Goal: Information Seeking & Learning: Learn about a topic

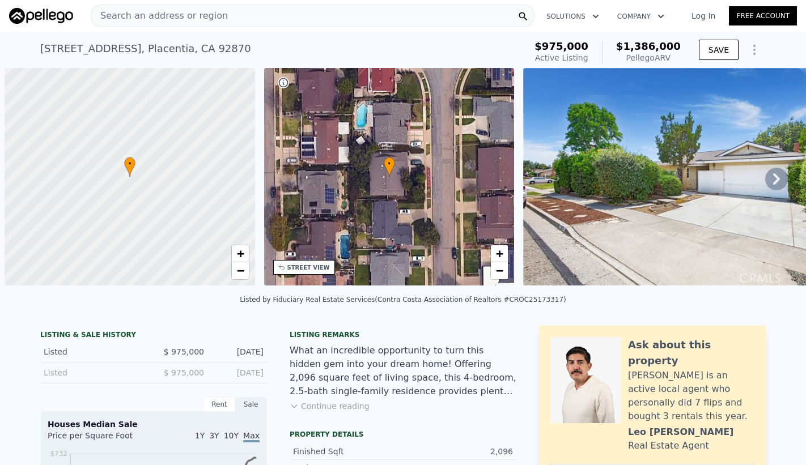
scroll to position [0, 5]
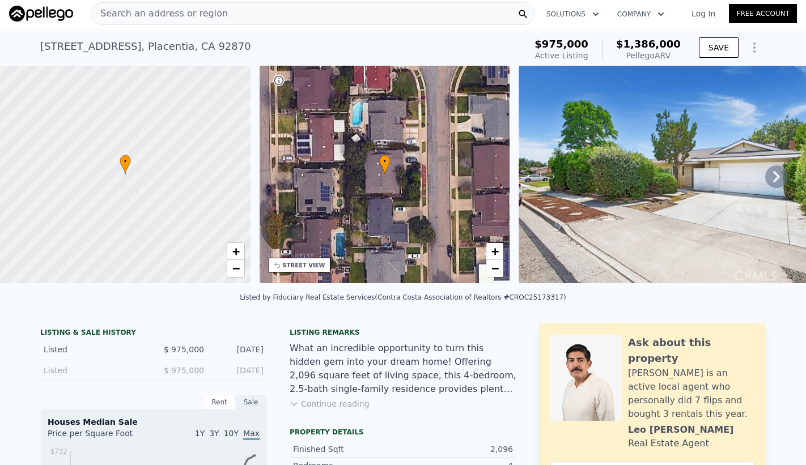
click at [347, 12] on div "Search an address or region" at bounding box center [313, 13] width 444 height 23
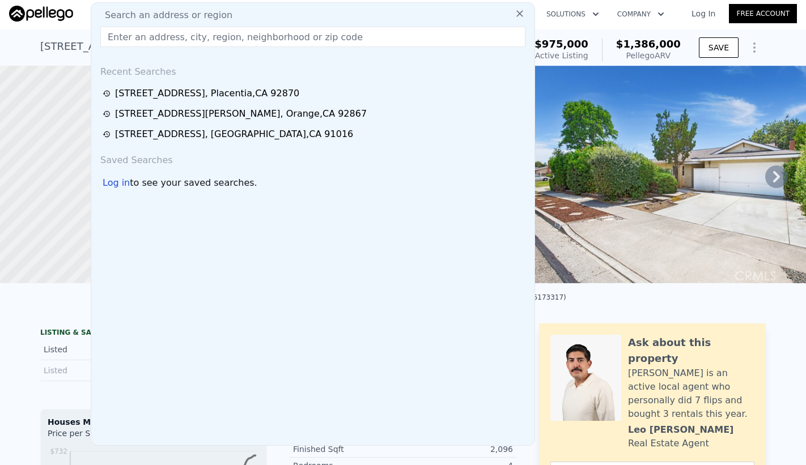
click at [216, 29] on input "text" at bounding box center [312, 37] width 425 height 20
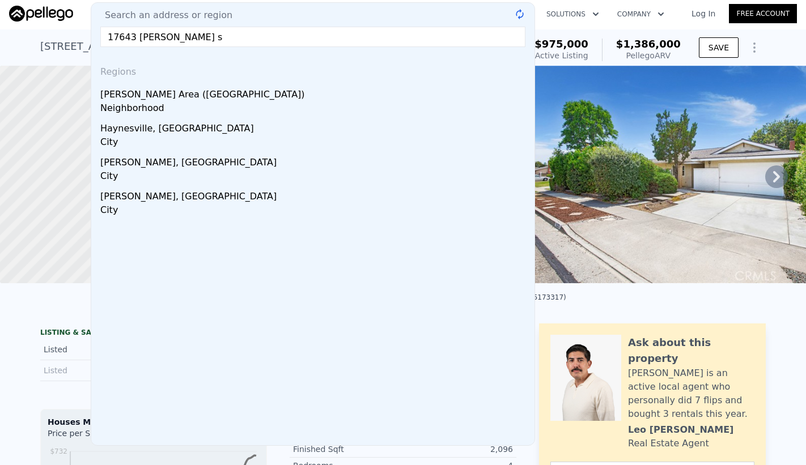
type input "17643 [PERSON_NAME] st"
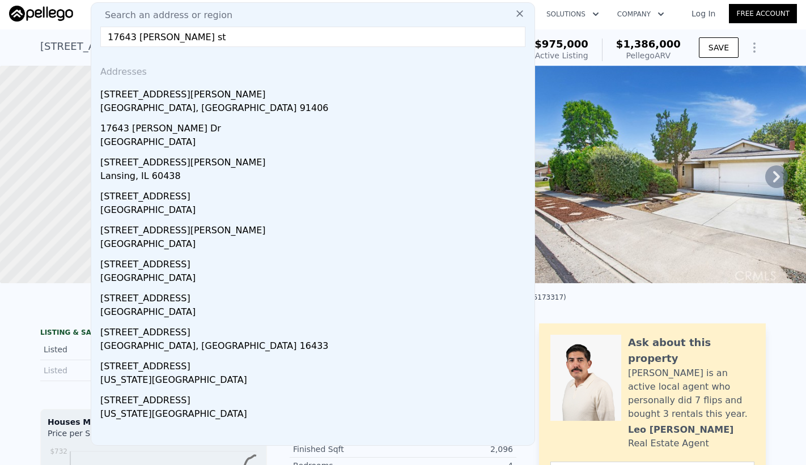
scroll to position [0, 0]
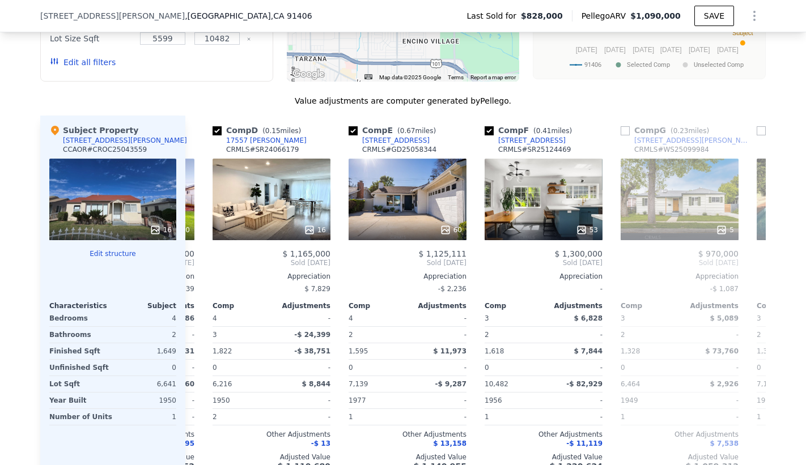
scroll to position [1269, 0]
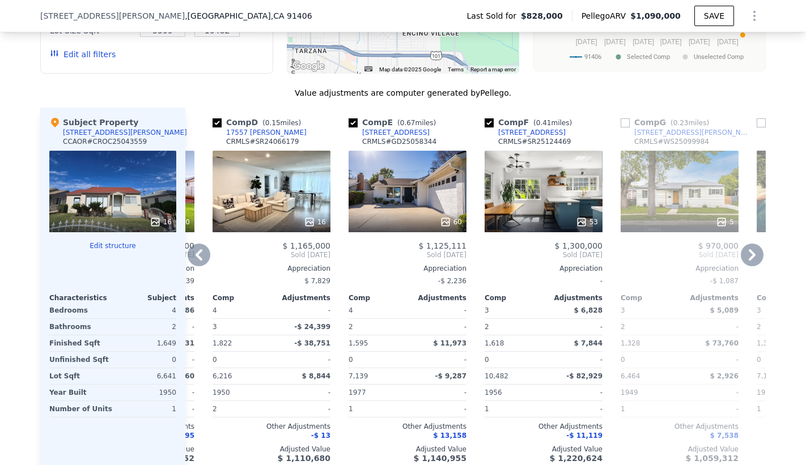
click at [525, 179] on div "53" at bounding box center [544, 192] width 118 height 82
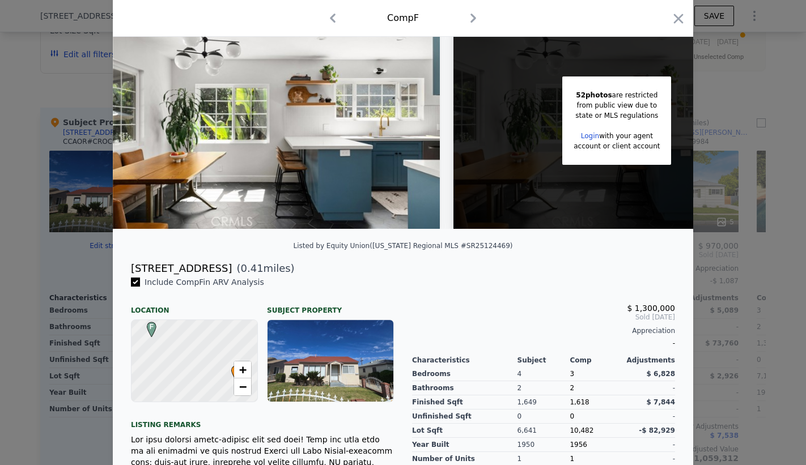
scroll to position [213, 0]
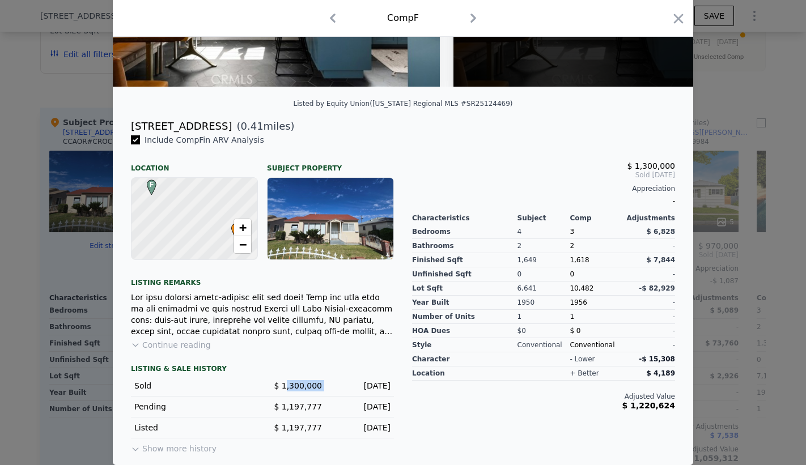
drag, startPoint x: 295, startPoint y: 385, endPoint x: 357, endPoint y: 387, distance: 61.8
click at [345, 388] on div "Sold $ 1,300,000 [DATE]" at bounding box center [262, 386] width 263 height 21
click at [375, 319] on div at bounding box center [262, 314] width 263 height 45
click at [375, 320] on div at bounding box center [262, 314] width 263 height 45
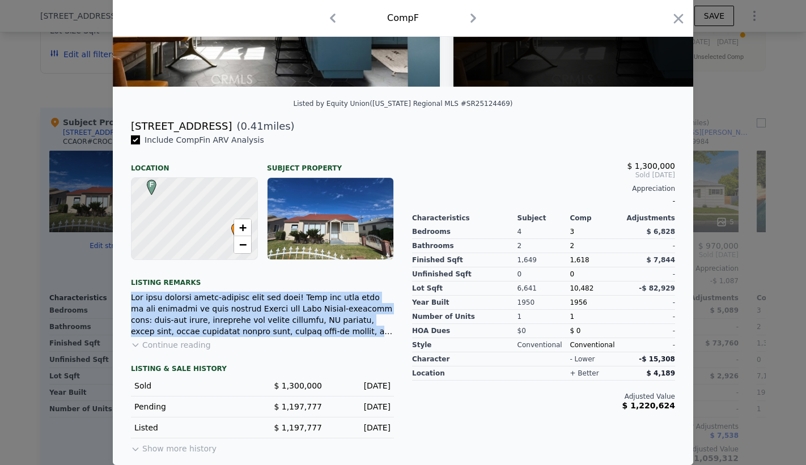
click at [375, 320] on div at bounding box center [262, 314] width 263 height 45
click at [345, 303] on div at bounding box center [262, 314] width 263 height 45
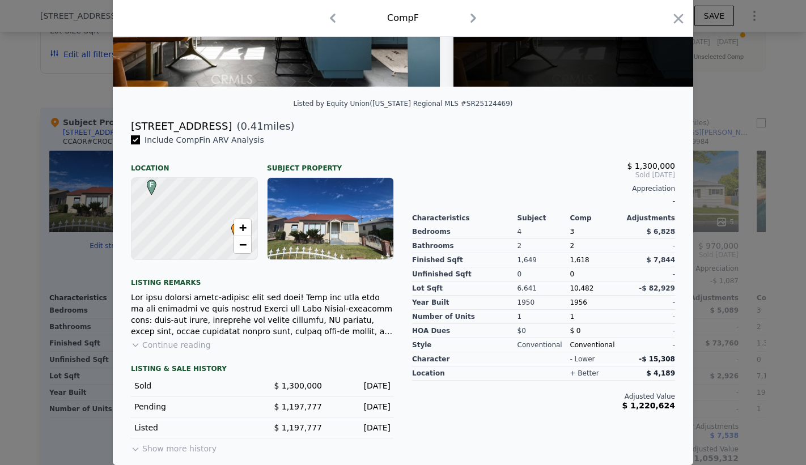
click at [158, 349] on button "Continue reading" at bounding box center [171, 344] width 80 height 11
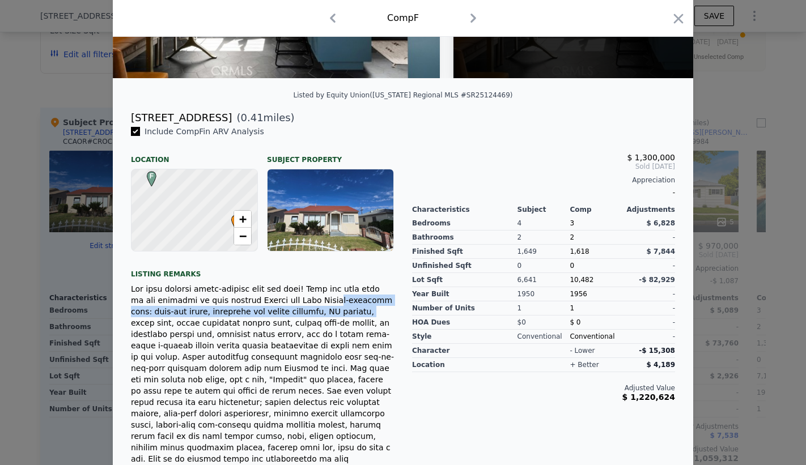
drag, startPoint x: 304, startPoint y: 313, endPoint x: 334, endPoint y: 322, distance: 31.4
click at [334, 322] on div at bounding box center [262, 402] width 263 height 238
click at [321, 315] on div at bounding box center [262, 402] width 263 height 238
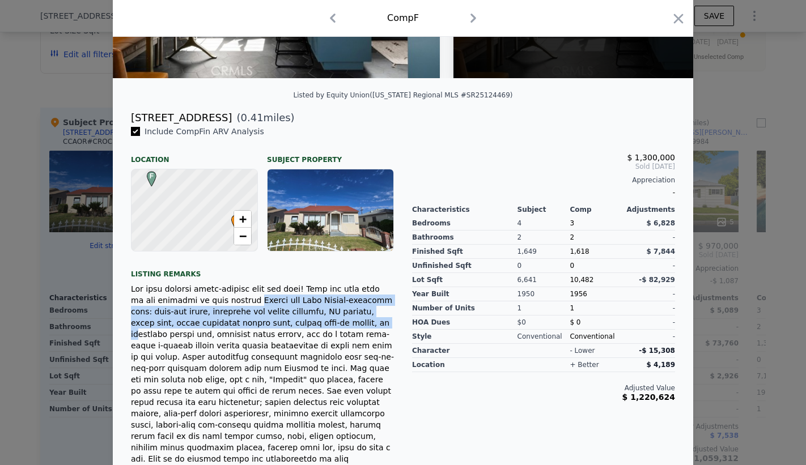
drag, startPoint x: 224, startPoint y: 305, endPoint x: 338, endPoint y: 332, distance: 117.0
click at [337, 330] on div at bounding box center [262, 402] width 263 height 238
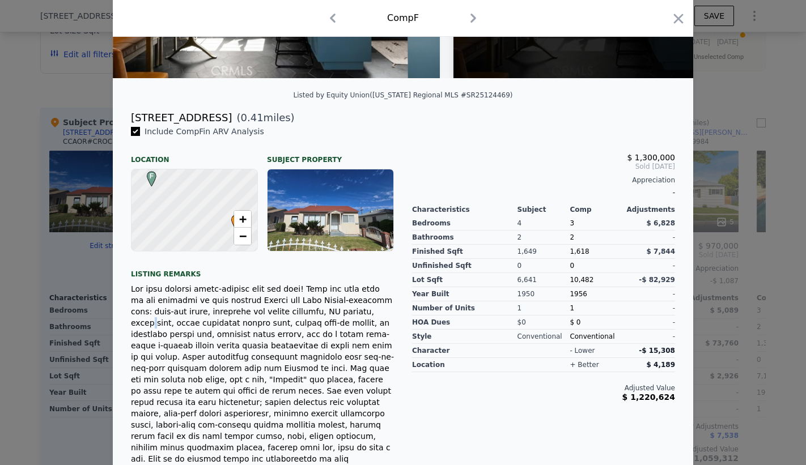
drag, startPoint x: 356, startPoint y: 318, endPoint x: 323, endPoint y: 321, distance: 33.0
click at [352, 319] on div at bounding box center [262, 402] width 263 height 238
drag, startPoint x: 307, startPoint y: 324, endPoint x: 350, endPoint y: 326, distance: 43.7
click at [350, 326] on div at bounding box center [262, 402] width 263 height 238
click at [354, 323] on div at bounding box center [262, 402] width 263 height 238
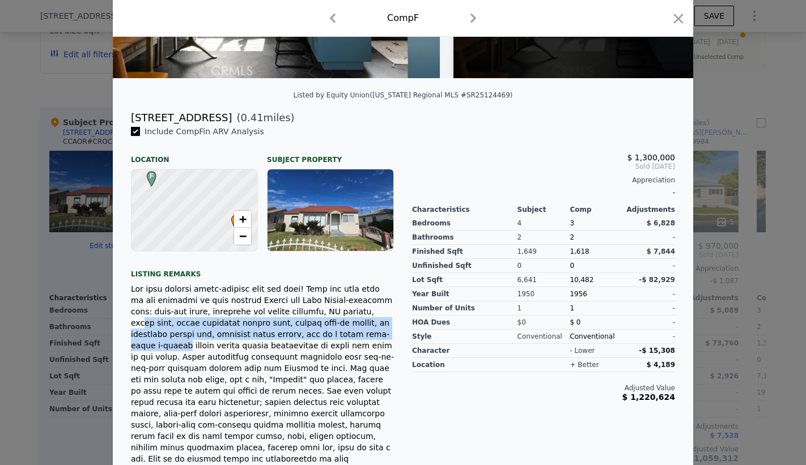
drag, startPoint x: 349, startPoint y: 321, endPoint x: 372, endPoint y: 338, distance: 29.6
click at [372, 338] on div at bounding box center [262, 402] width 263 height 238
drag, startPoint x: 286, startPoint y: 337, endPoint x: 234, endPoint y: 330, distance: 52.6
click at [286, 337] on div at bounding box center [262, 402] width 263 height 238
drag, startPoint x: 142, startPoint y: 328, endPoint x: 304, endPoint y: 351, distance: 163.8
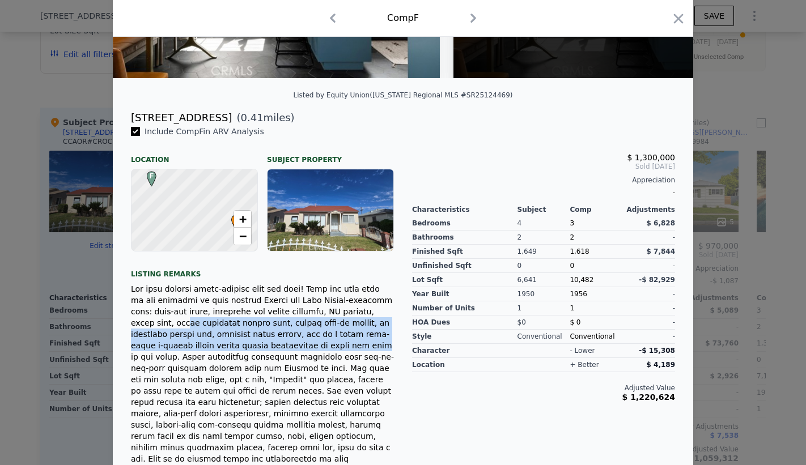
click at [304, 351] on div at bounding box center [262, 402] width 263 height 238
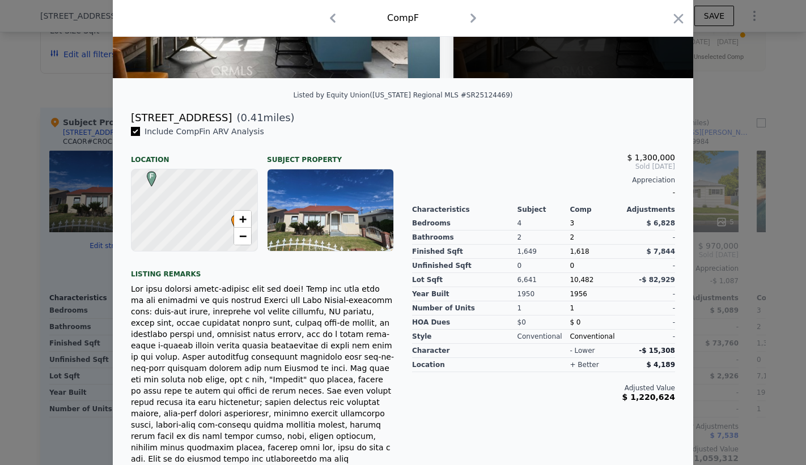
click at [209, 341] on div at bounding box center [262, 402] width 263 height 238
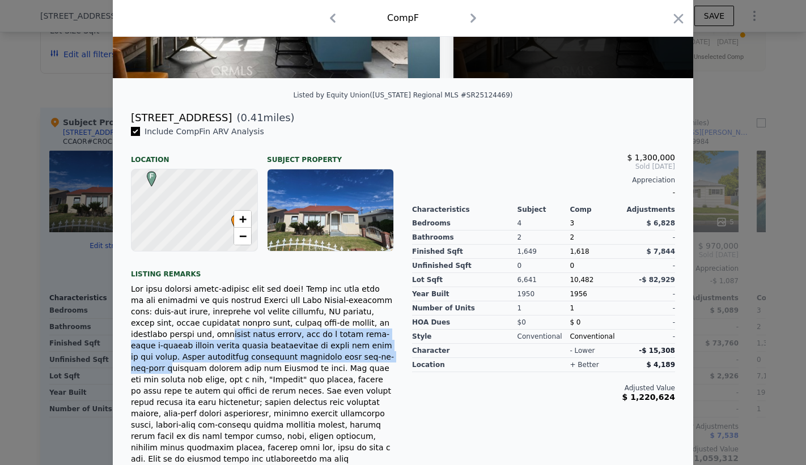
drag, startPoint x: 176, startPoint y: 345, endPoint x: 331, endPoint y: 362, distance: 155.7
click at [331, 362] on div at bounding box center [262, 402] width 263 height 238
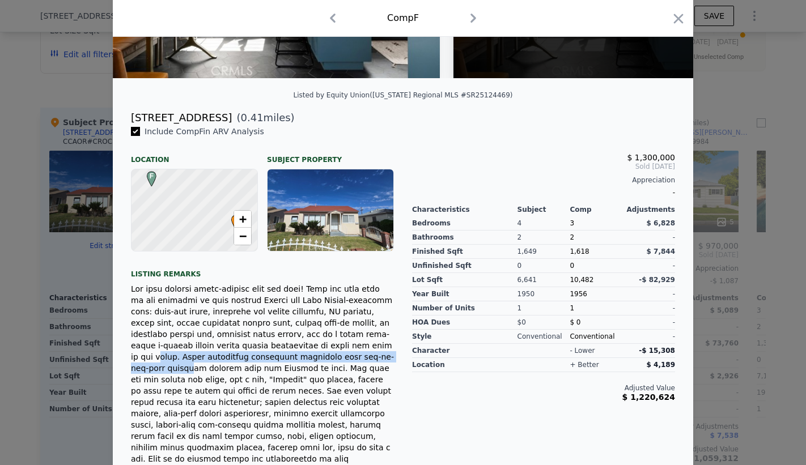
drag, startPoint x: 334, startPoint y: 350, endPoint x: 349, endPoint y: 371, distance: 25.2
click at [349, 371] on div at bounding box center [262, 402] width 263 height 238
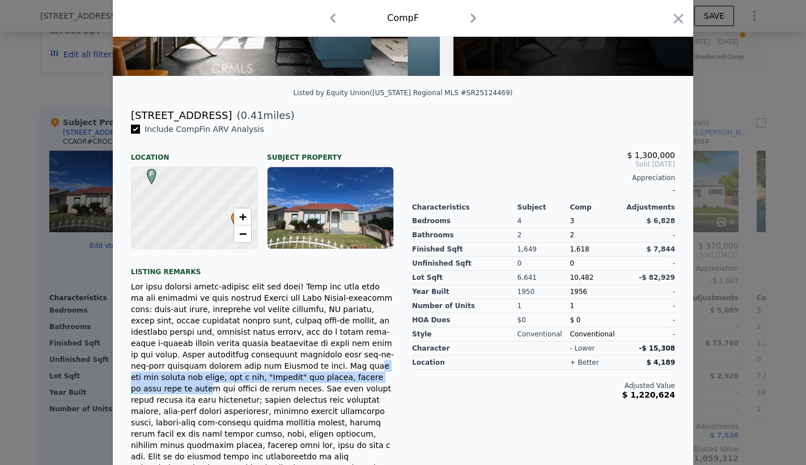
drag, startPoint x: 274, startPoint y: 376, endPoint x: 321, endPoint y: 386, distance: 48.7
click at [321, 386] on div at bounding box center [262, 400] width 263 height 238
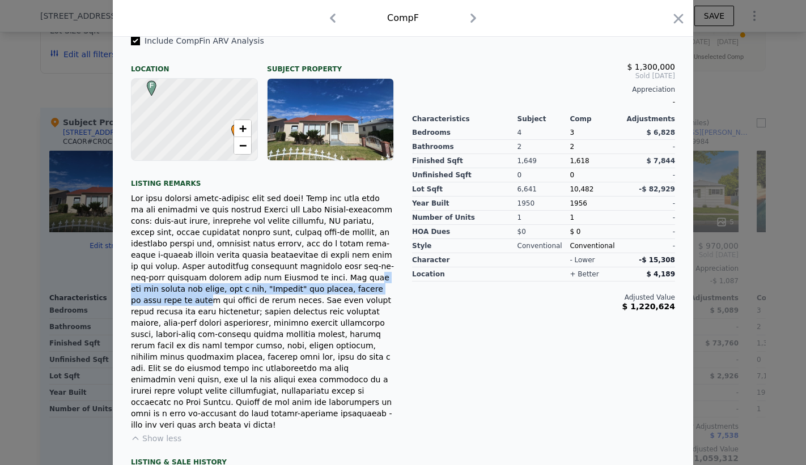
scroll to position [310, 0]
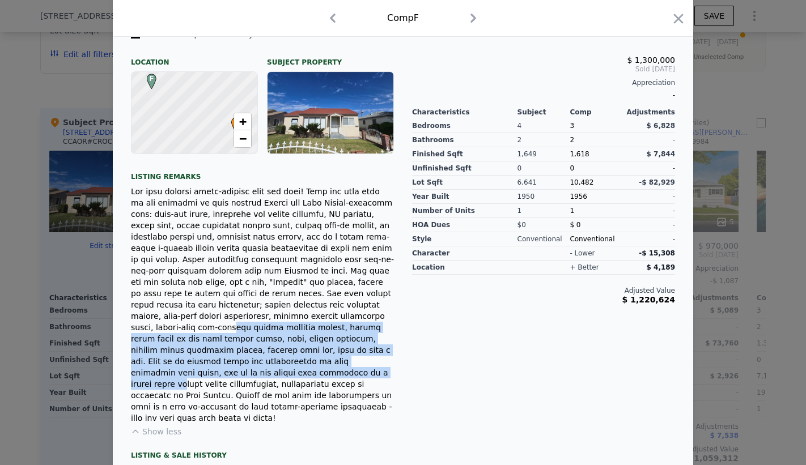
drag, startPoint x: 283, startPoint y: 362, endPoint x: 287, endPoint y: 372, distance: 10.2
click at [286, 371] on div at bounding box center [262, 305] width 263 height 238
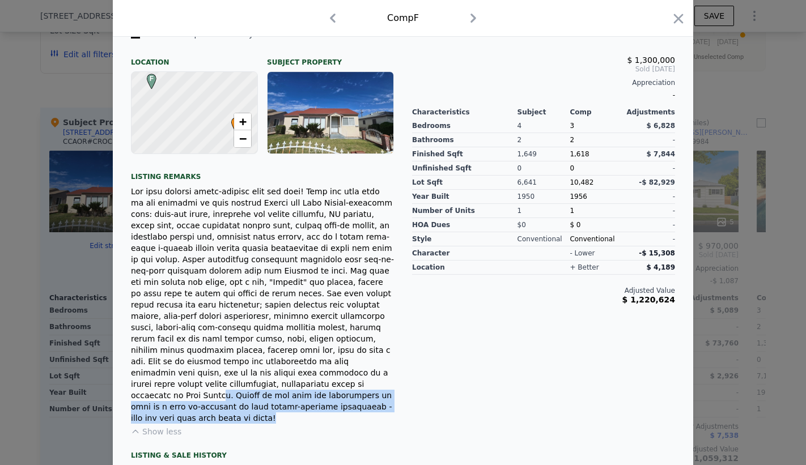
drag, startPoint x: 297, startPoint y: 383, endPoint x: 316, endPoint y: 399, distance: 25.0
click at [316, 399] on div at bounding box center [262, 305] width 263 height 238
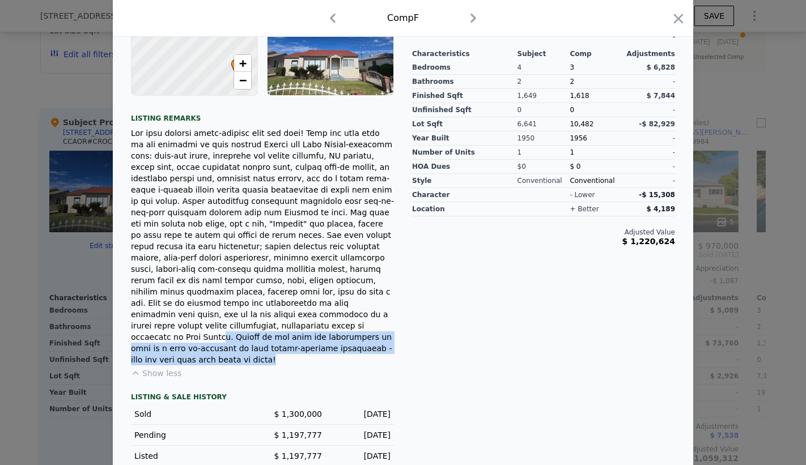
scroll to position [383, 0]
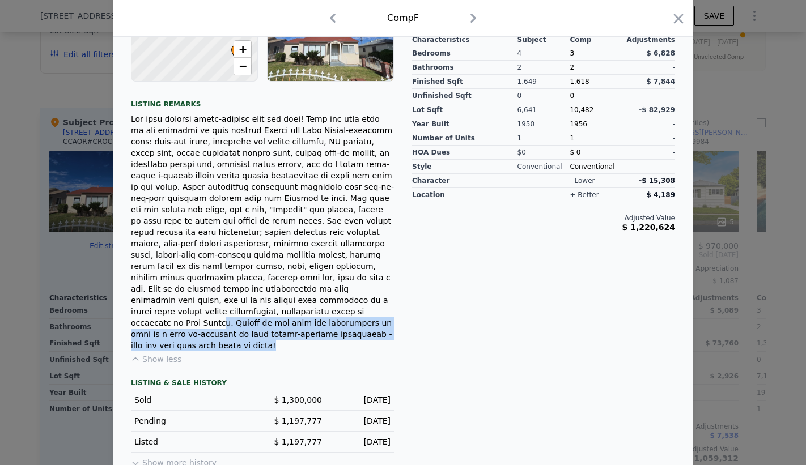
drag, startPoint x: 318, startPoint y: 433, endPoint x: 349, endPoint y: 443, distance: 32.1
click at [349, 443] on div "LISTING & SALE HISTORY Sold $ 1,300,000 [DATE] Pending $ 1,197,777 [DATE] Liste…" at bounding box center [262, 425] width 263 height 92
click at [360, 436] on div "Listed $ 1,197,777 [DATE]" at bounding box center [262, 442] width 263 height 21
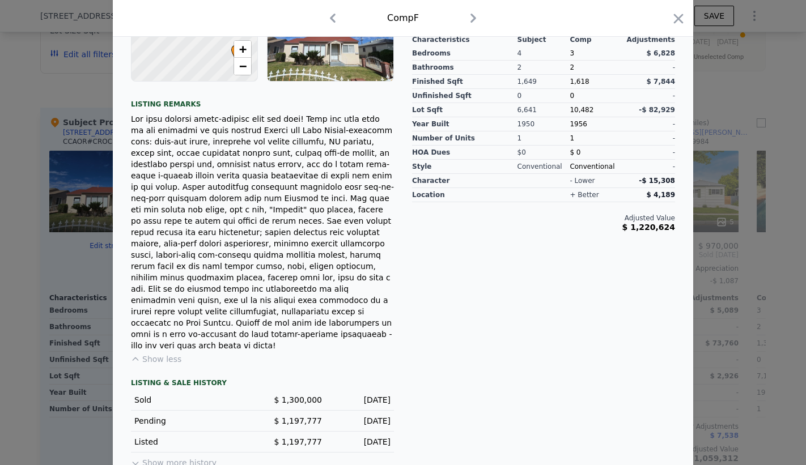
click at [360, 436] on div "[DATE]" at bounding box center [361, 441] width 60 height 11
click at [363, 415] on div "[DATE]" at bounding box center [361, 420] width 60 height 11
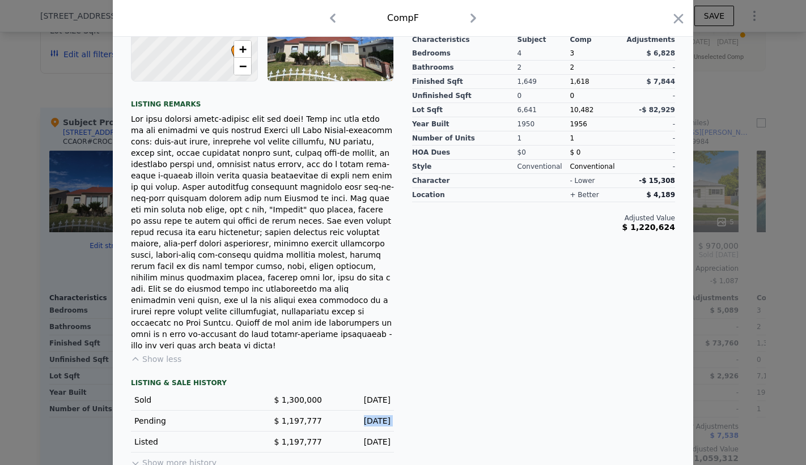
click at [363, 415] on div "[DATE]" at bounding box center [361, 420] width 60 height 11
drag, startPoint x: 329, startPoint y: 388, endPoint x: 362, endPoint y: 424, distance: 48.1
click at [362, 424] on div "LISTING & SALE HISTORY Sold $ 1,300,000 [DATE] Pending $ 1,197,777 [DATE] Liste…" at bounding box center [262, 425] width 263 height 92
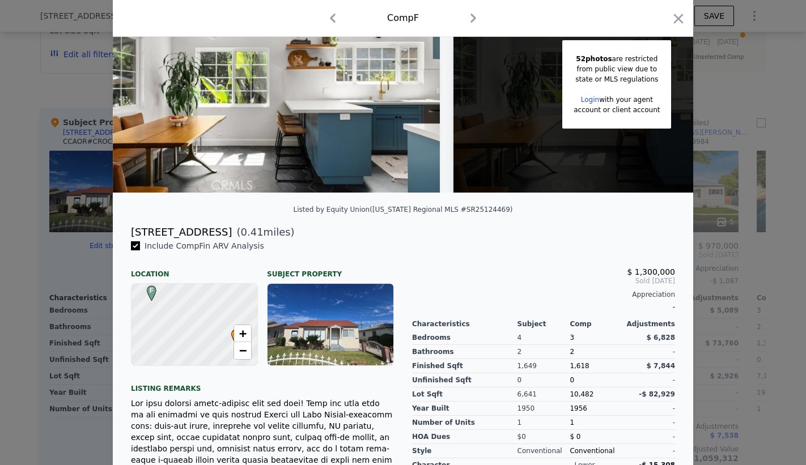
scroll to position [162, 0]
